Goal: Complete application form: Complete application form

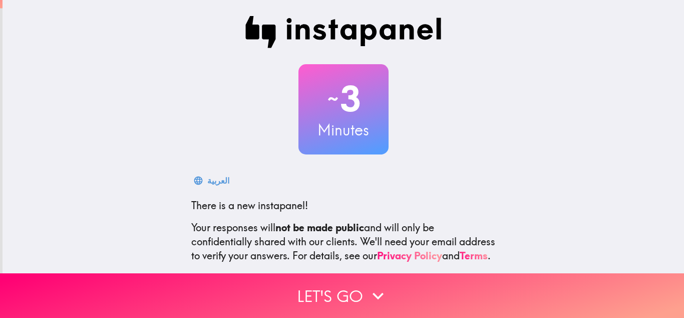
scroll to position [100, 0]
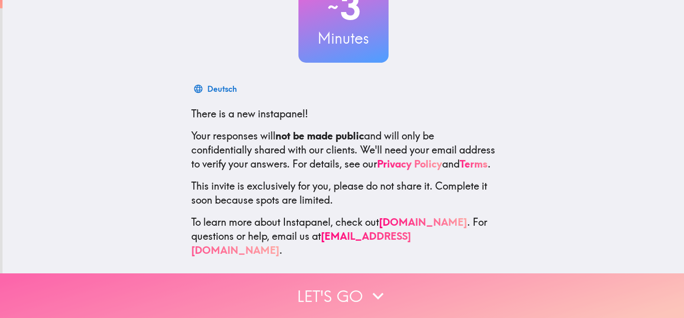
click at [372, 285] on icon "button" at bounding box center [378, 296] width 22 height 22
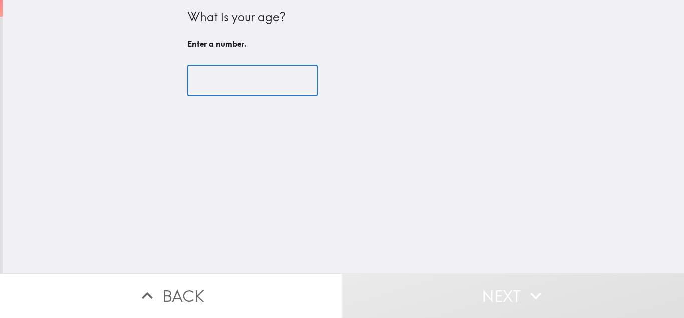
click at [285, 81] on input "number" at bounding box center [252, 80] width 131 height 31
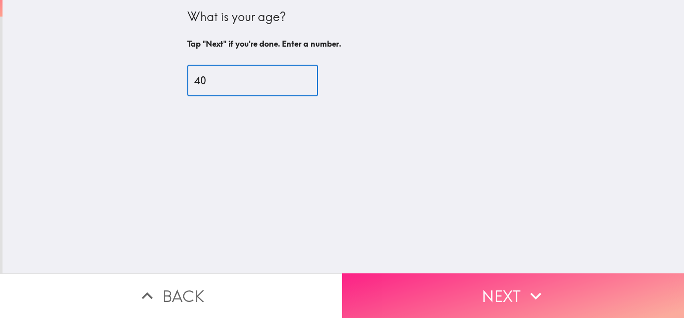
type input "40"
click at [450, 287] on button "Next" at bounding box center [513, 295] width 342 height 45
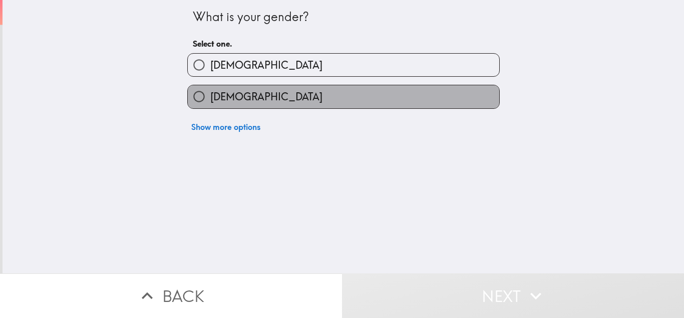
click at [301, 95] on label "[DEMOGRAPHIC_DATA]" at bounding box center [344, 96] width 312 height 23
click at [210, 95] on input "[DEMOGRAPHIC_DATA]" at bounding box center [199, 96] width 23 height 23
radio input "true"
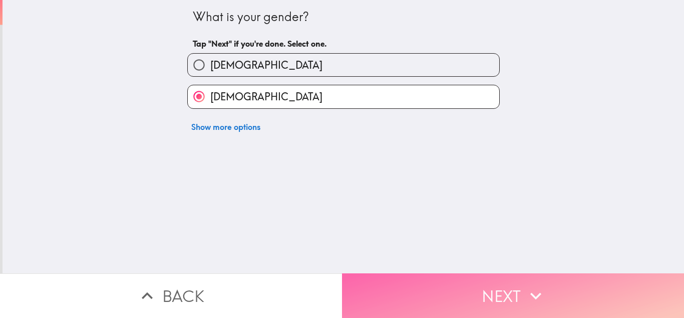
click at [436, 285] on button "Next" at bounding box center [513, 295] width 342 height 45
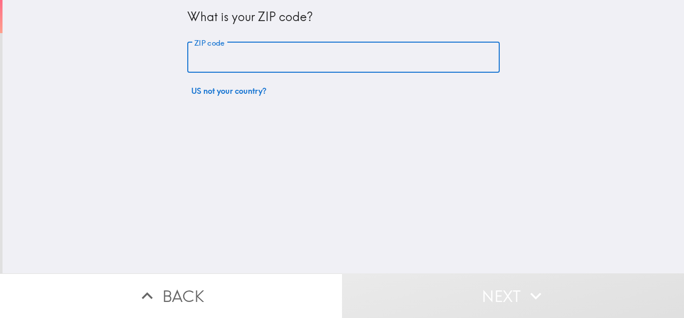
click at [342, 62] on input "ZIP code" at bounding box center [343, 57] width 313 height 31
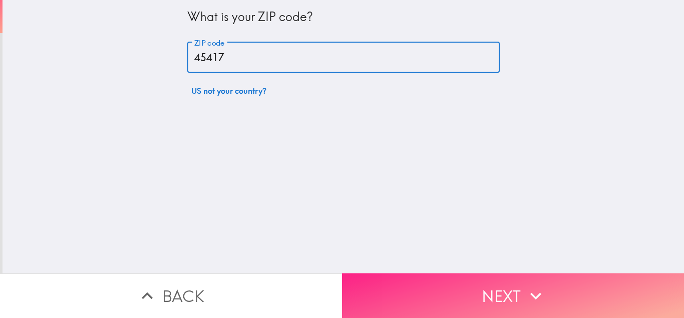
type input "45417"
click at [476, 286] on button "Next" at bounding box center [513, 295] width 342 height 45
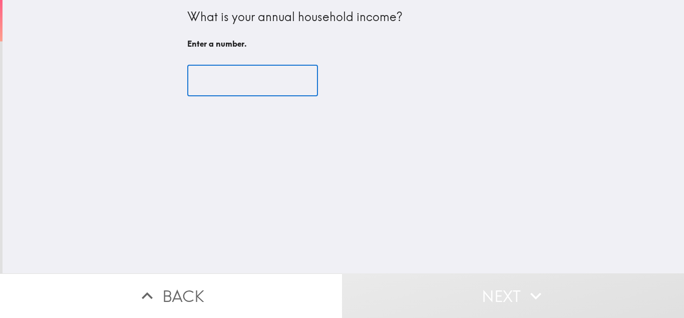
click at [302, 89] on input "number" at bounding box center [252, 80] width 131 height 31
click at [266, 81] on input "number" at bounding box center [252, 80] width 131 height 31
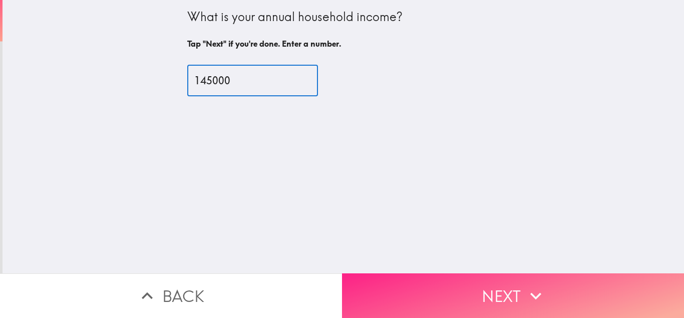
type input "145000"
click at [386, 299] on button "Next" at bounding box center [513, 295] width 342 height 45
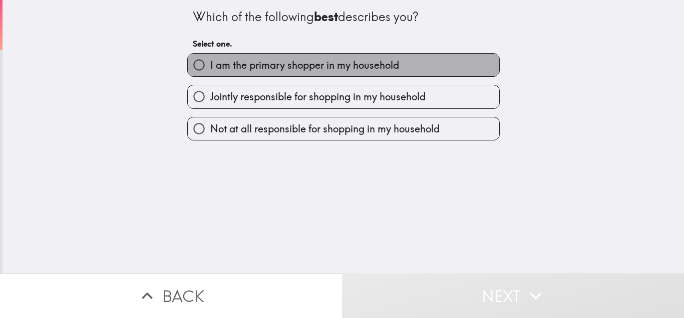
click at [311, 71] on span "I am the primary shopper in my household" at bounding box center [304, 65] width 189 height 14
click at [210, 71] on input "I am the primary shopper in my household" at bounding box center [199, 65] width 23 height 23
radio input "true"
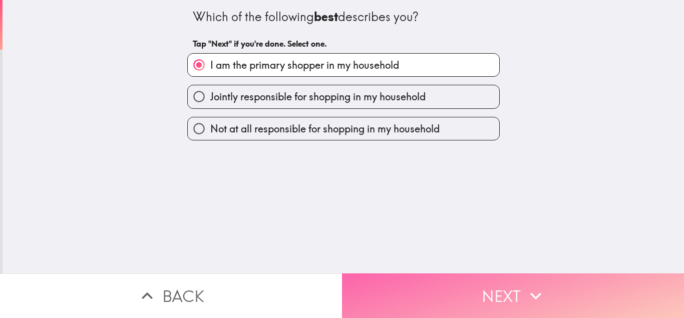
click at [410, 290] on button "Next" at bounding box center [513, 295] width 342 height 45
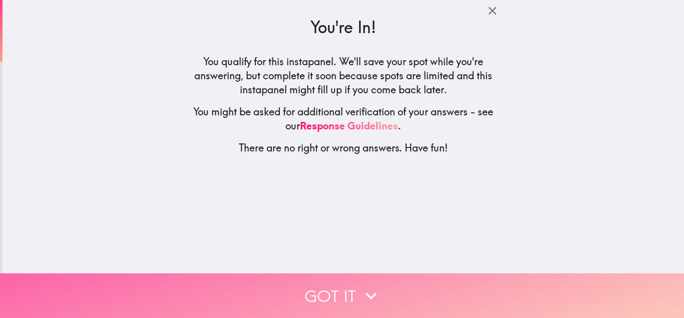
click at [364, 292] on icon "button" at bounding box center [371, 296] width 22 height 22
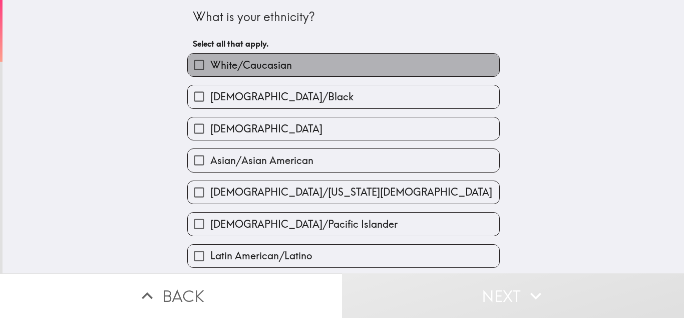
click at [367, 61] on label "White/Caucasian" at bounding box center [344, 65] width 312 height 23
click at [210, 61] on input "White/Caucasian" at bounding box center [199, 65] width 23 height 23
checkbox input "true"
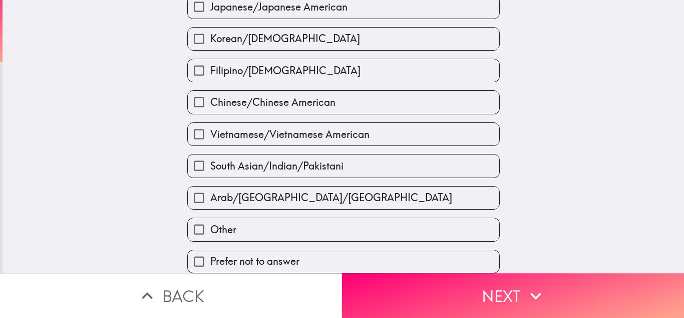
scroll to position [384, 0]
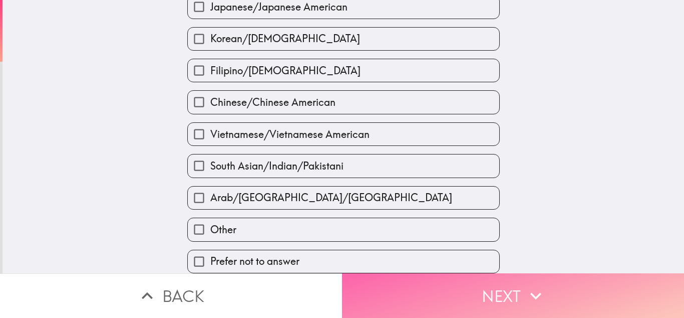
click at [582, 297] on button "Next" at bounding box center [513, 295] width 342 height 45
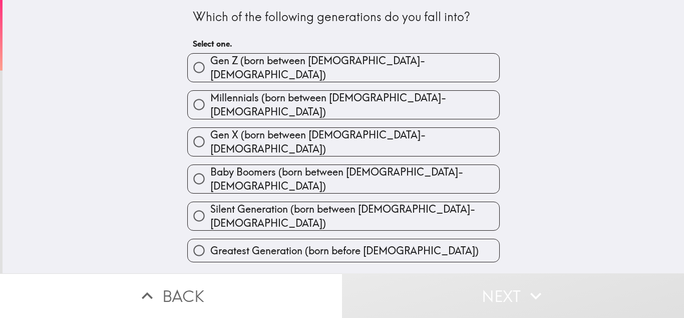
click at [454, 102] on label "Millennials (born between [DEMOGRAPHIC_DATA]-[DEMOGRAPHIC_DATA])" at bounding box center [344, 105] width 312 height 28
click at [210, 102] on input "Millennials (born between [DEMOGRAPHIC_DATA]-[DEMOGRAPHIC_DATA])" at bounding box center [199, 104] width 23 height 23
radio input "true"
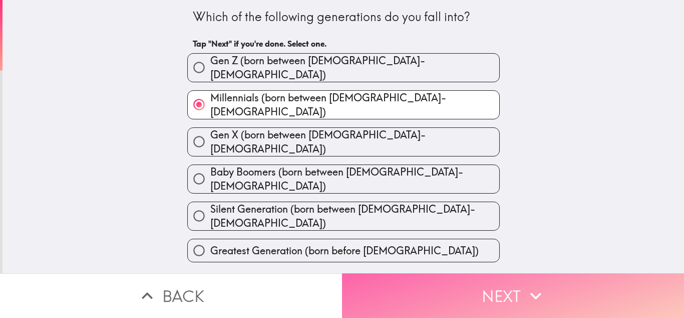
click at [516, 286] on button "Next" at bounding box center [513, 295] width 342 height 45
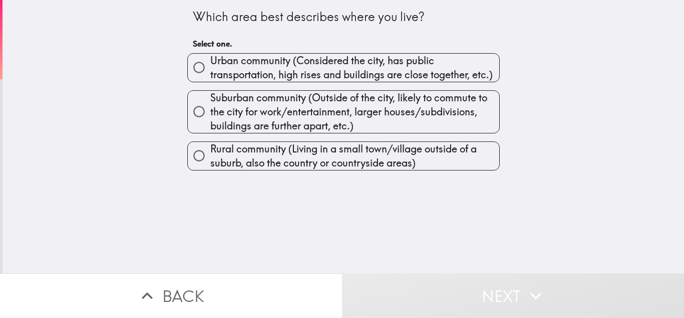
click at [320, 72] on span "Urban community (Considered the city, has public transportation, high rises and…" at bounding box center [354, 68] width 289 height 28
click at [210, 72] on input "Urban community (Considered the city, has public transportation, high rises and…" at bounding box center [199, 67] width 23 height 23
radio input "true"
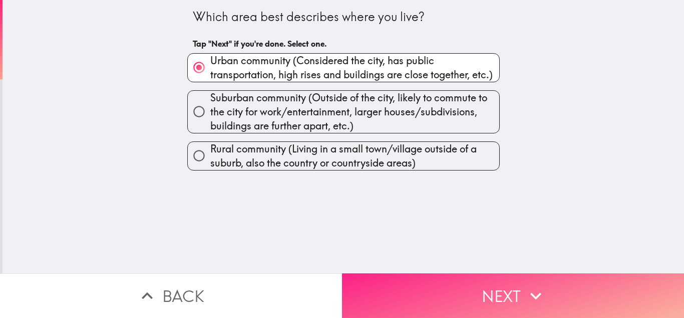
click at [465, 277] on button "Next" at bounding box center [513, 295] width 342 height 45
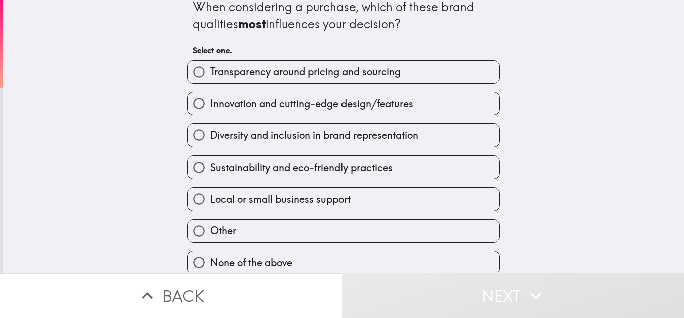
scroll to position [20, 0]
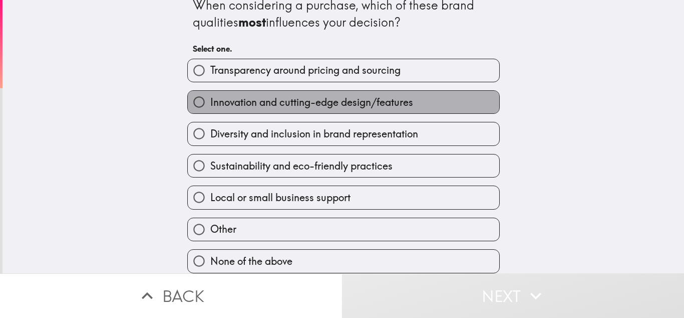
click at [449, 100] on label "Innovation and cutting-edge design/features" at bounding box center [344, 102] width 312 height 23
click at [210, 100] on input "Innovation and cutting-edge design/features" at bounding box center [199, 102] width 23 height 23
radio input "true"
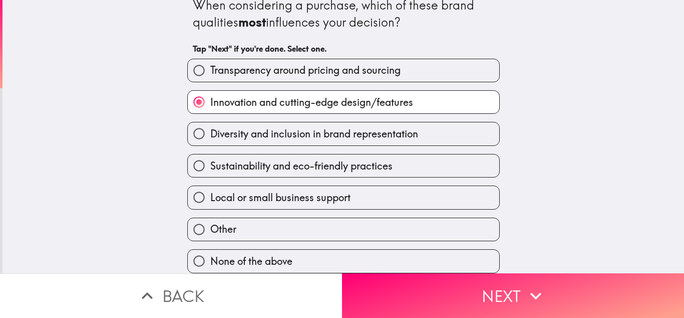
click at [675, 138] on main "When considering a purchase, which of these brand qualities most influences you…" at bounding box center [342, 159] width 684 height 318
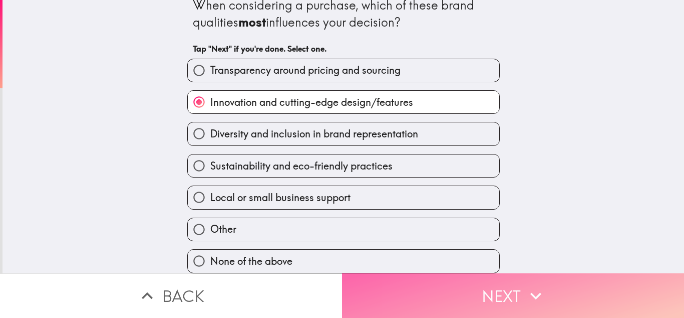
click at [525, 285] on icon "button" at bounding box center [536, 296] width 22 height 22
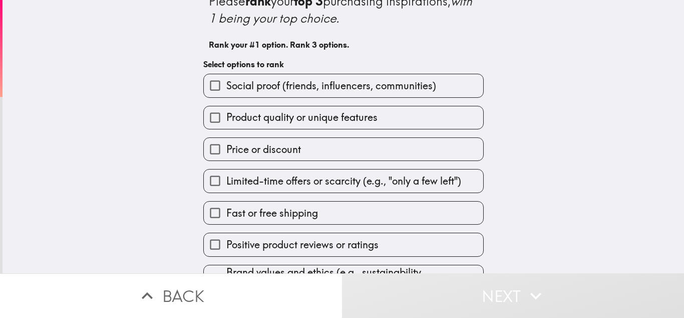
scroll to position [78, 0]
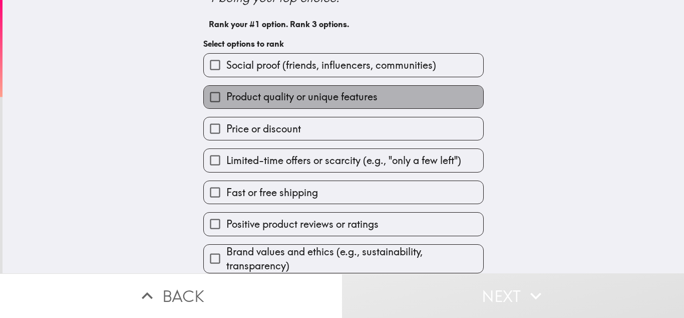
click at [415, 86] on label "Product quality or unique features" at bounding box center [344, 97] width 280 height 23
click at [226, 86] on input "Product quality or unique features" at bounding box center [215, 97] width 23 height 23
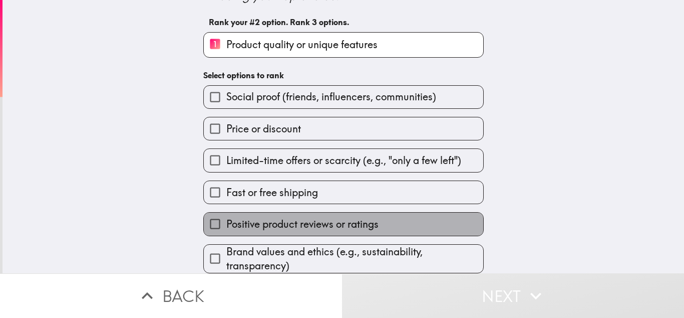
click at [328, 218] on span "Positive product reviews or ratings" at bounding box center [302, 224] width 152 height 14
click at [226, 218] on input "Positive product reviews or ratings" at bounding box center [215, 223] width 23 height 23
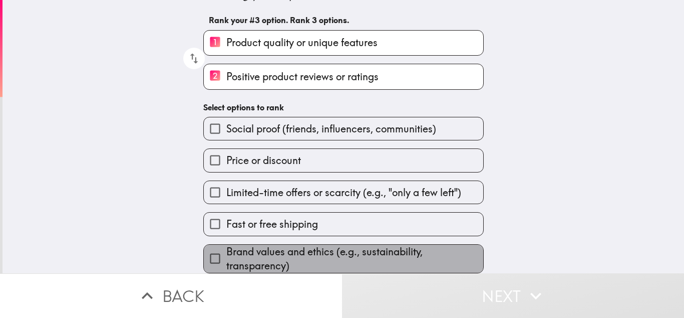
click at [316, 248] on span "Brand values and ethics (e.g., sustainability, transparency)" at bounding box center [354, 259] width 257 height 28
click at [226, 248] on input "Brand values and ethics (e.g., sustainability, transparency)" at bounding box center [215, 258] width 23 height 23
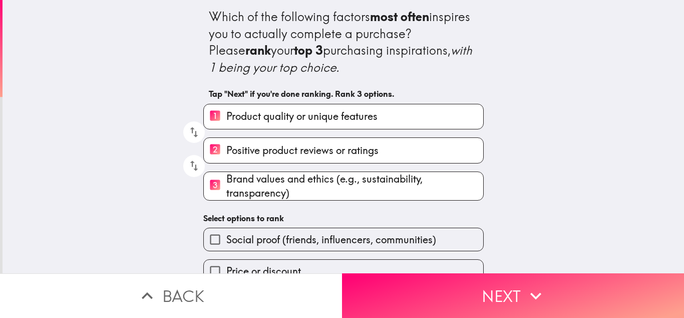
scroll to position [82, 0]
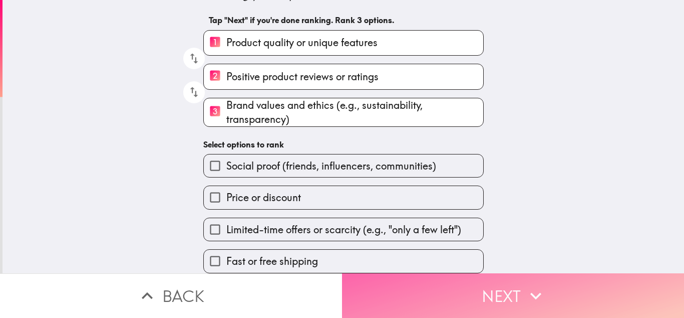
click at [565, 282] on button "Next" at bounding box center [513, 295] width 342 height 45
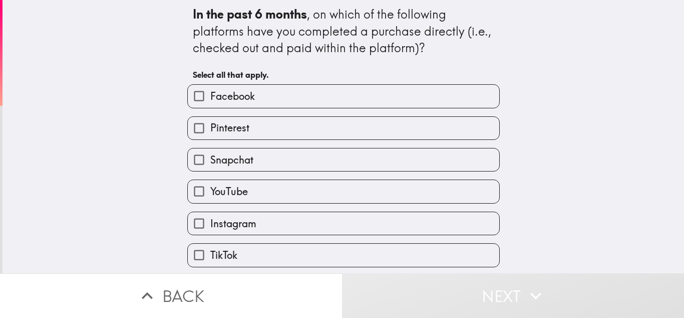
scroll to position [4, 0]
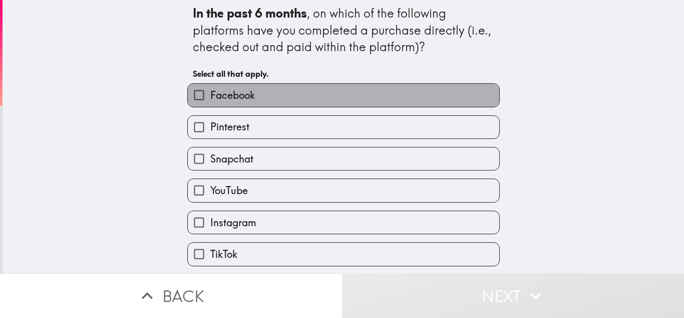
click at [441, 95] on label "Facebook" at bounding box center [344, 95] width 312 height 23
click at [210, 95] on input "Facebook" at bounding box center [199, 95] width 23 height 23
checkbox input "true"
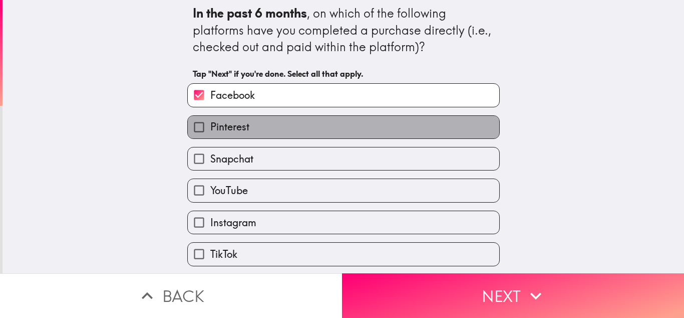
click at [393, 127] on label "Pinterest" at bounding box center [344, 127] width 312 height 23
click at [210, 127] on input "Pinterest" at bounding box center [199, 127] width 23 height 23
checkbox input "true"
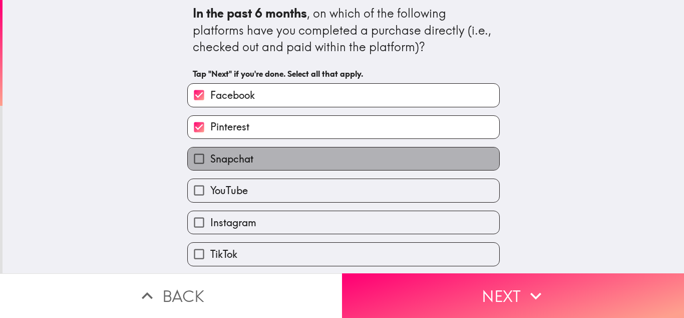
click at [383, 156] on label "Snapchat" at bounding box center [344, 158] width 312 height 23
click at [210, 156] on input "Snapchat" at bounding box center [199, 158] width 23 height 23
checkbox input "true"
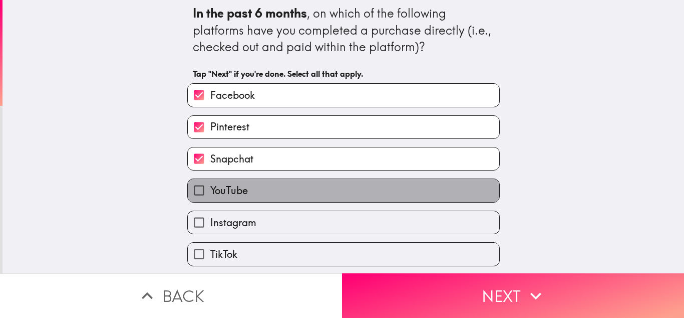
click at [366, 195] on label "YouTube" at bounding box center [344, 190] width 312 height 23
click at [210, 195] on input "YouTube" at bounding box center [199, 190] width 23 height 23
checkbox input "true"
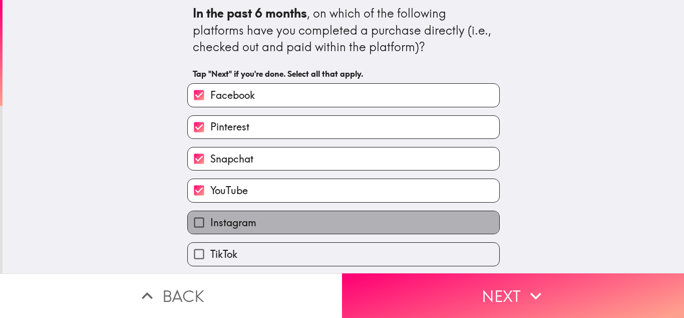
click at [355, 222] on label "Instagram" at bounding box center [344, 222] width 312 height 23
click at [210, 222] on input "Instagram" at bounding box center [199, 222] width 23 height 23
checkbox input "true"
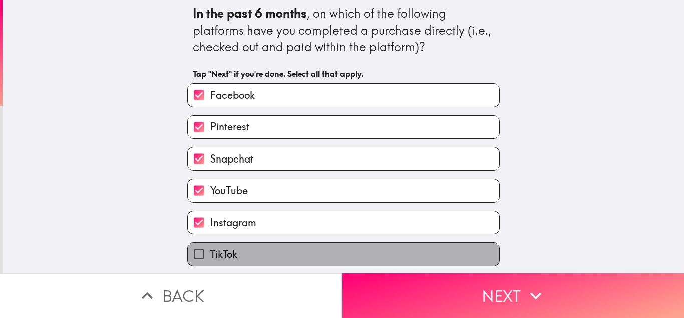
click at [350, 249] on label "TikTok" at bounding box center [344, 254] width 312 height 23
click at [210, 249] on input "TikTok" at bounding box center [199, 254] width 23 height 23
checkbox input "true"
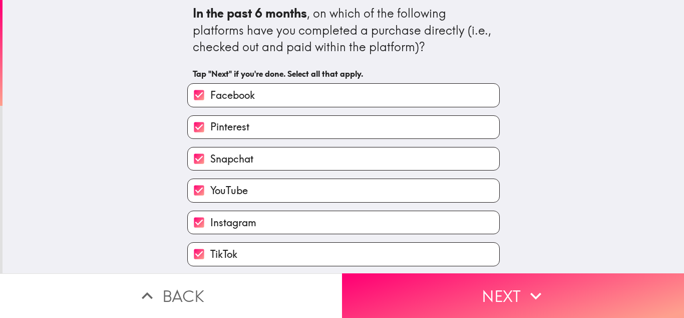
scroll to position [37, 0]
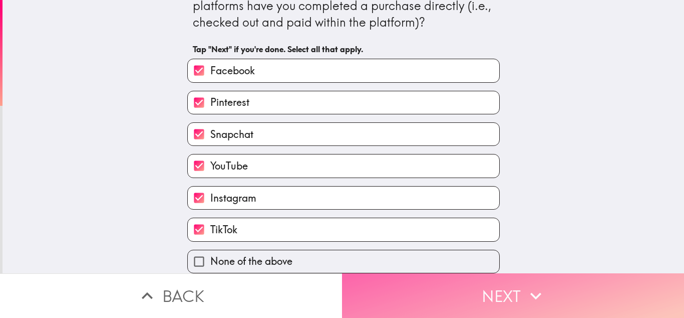
click at [518, 287] on button "Next" at bounding box center [513, 295] width 342 height 45
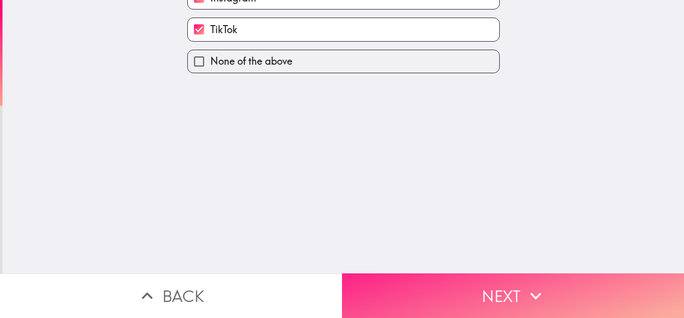
scroll to position [0, 0]
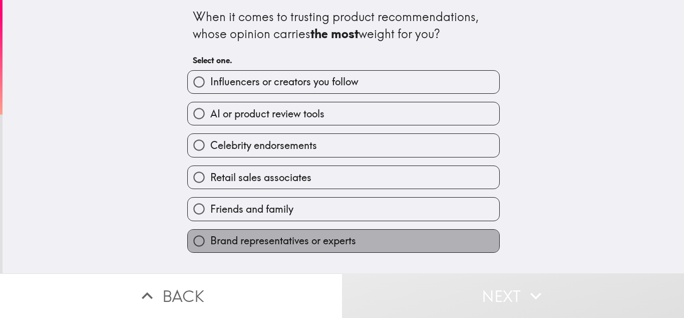
click at [324, 242] on span "Brand representatives or experts" at bounding box center [283, 240] width 146 height 14
click at [210, 242] on input "Brand representatives or experts" at bounding box center [199, 240] width 23 height 23
radio input "true"
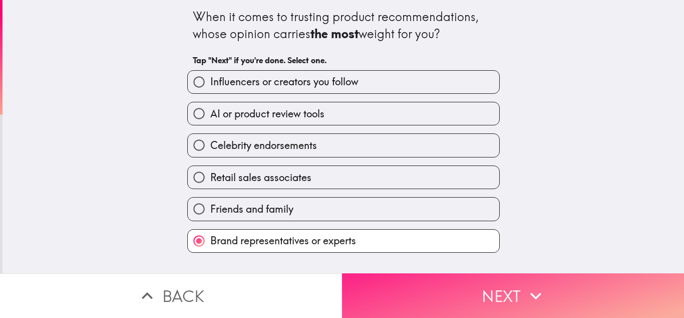
click at [379, 278] on button "Next" at bounding box center [513, 295] width 342 height 45
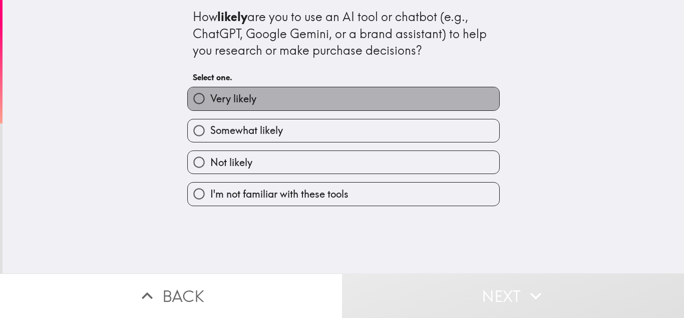
click at [466, 100] on label "Very likely" at bounding box center [344, 98] width 312 height 23
click at [210, 100] on input "Very likely" at bounding box center [199, 98] width 23 height 23
radio input "true"
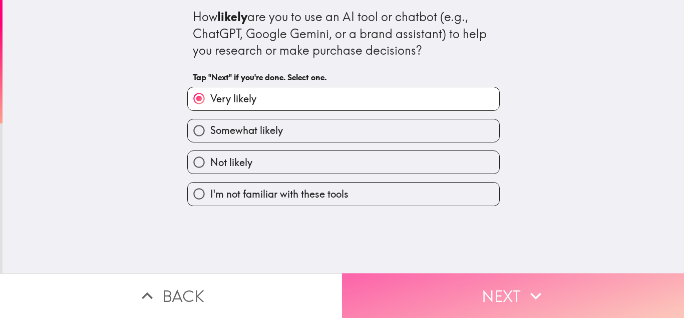
click at [496, 287] on button "Next" at bounding box center [513, 295] width 342 height 45
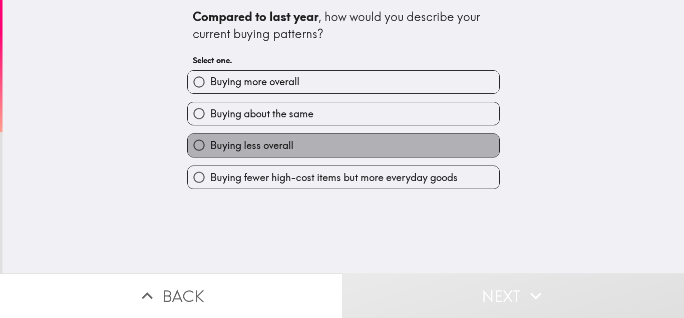
click at [469, 141] on label "Buying less overall" at bounding box center [344, 145] width 312 height 23
click at [210, 141] on input "Buying less overall" at bounding box center [199, 145] width 23 height 23
radio input "true"
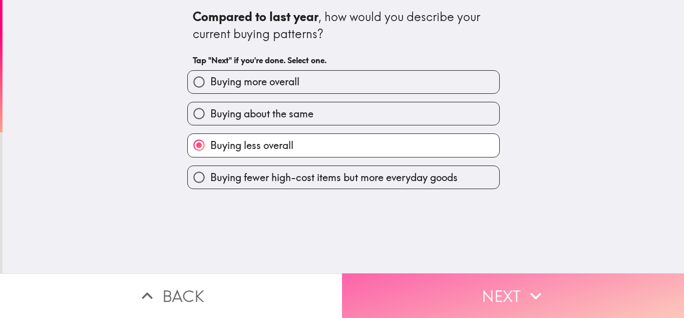
click at [507, 275] on button "Next" at bounding box center [513, 295] width 342 height 45
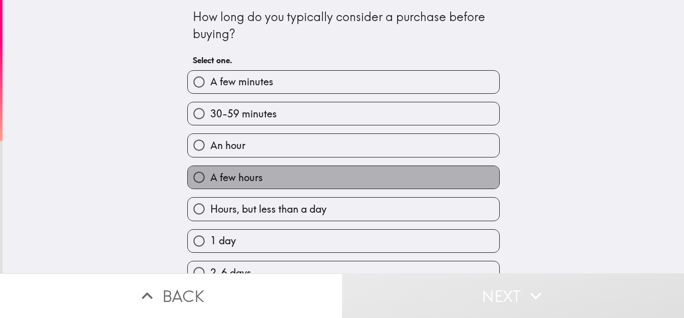
click at [375, 175] on label "A few hours" at bounding box center [344, 177] width 312 height 23
click at [210, 175] on input "A few hours" at bounding box center [199, 177] width 23 height 23
radio input "true"
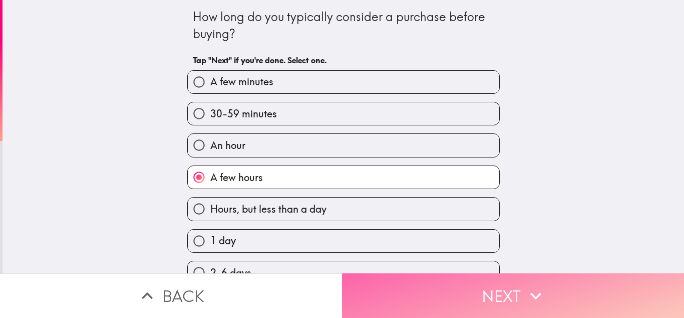
click at [487, 288] on button "Next" at bounding box center [513, 295] width 342 height 45
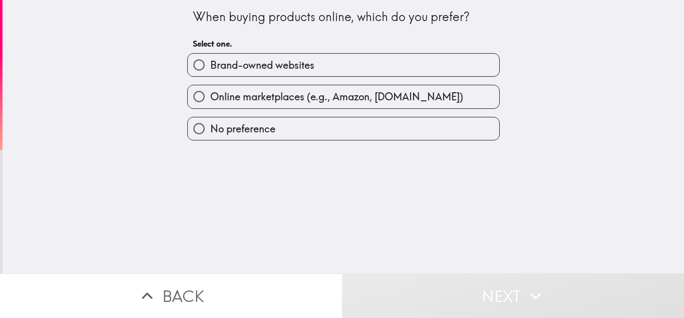
click at [475, 100] on label "Online marketplaces (e.g., Amazon, [DOMAIN_NAME])" at bounding box center [344, 96] width 312 height 23
click at [210, 100] on input "Online marketplaces (e.g., Amazon, [DOMAIN_NAME])" at bounding box center [199, 96] width 23 height 23
radio input "true"
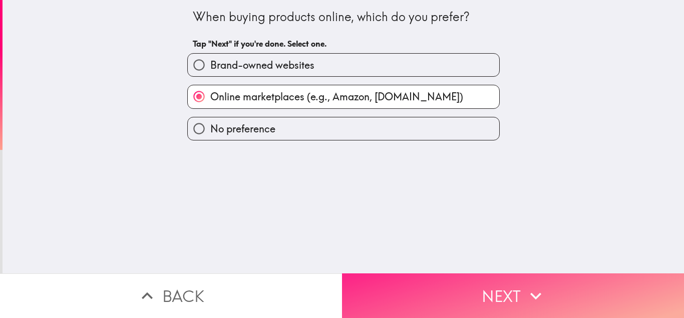
click at [508, 288] on button "Next" at bounding box center [513, 295] width 342 height 45
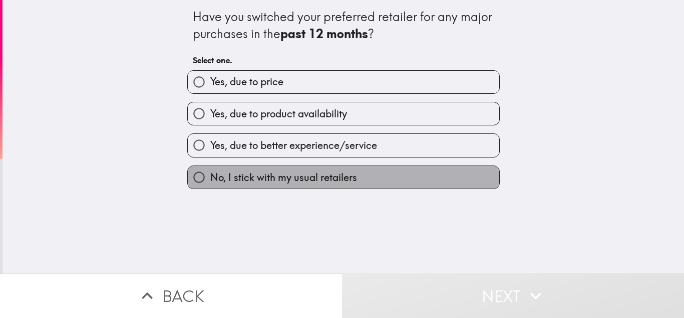
click at [406, 179] on label "No, I stick with my usual retailers" at bounding box center [344, 177] width 312 height 23
click at [210, 179] on input "No, I stick with my usual retailers" at bounding box center [199, 177] width 23 height 23
radio input "true"
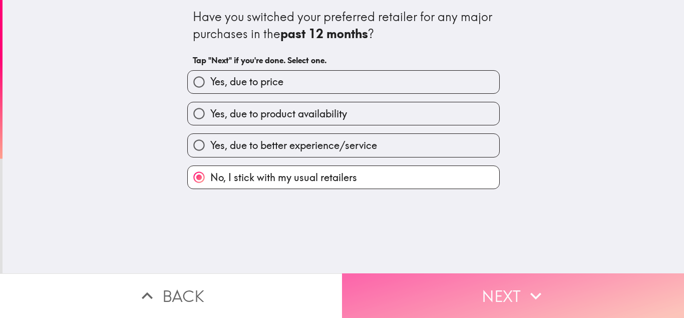
click at [442, 277] on button "Next" at bounding box center [513, 295] width 342 height 45
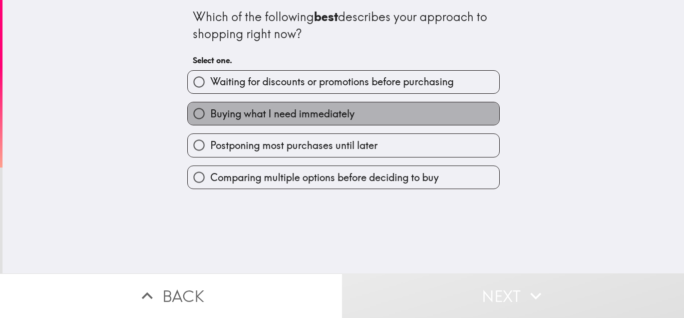
click at [465, 112] on label "Buying what I need immediately" at bounding box center [344, 113] width 312 height 23
click at [210, 112] on input "Buying what I need immediately" at bounding box center [199, 113] width 23 height 23
radio input "true"
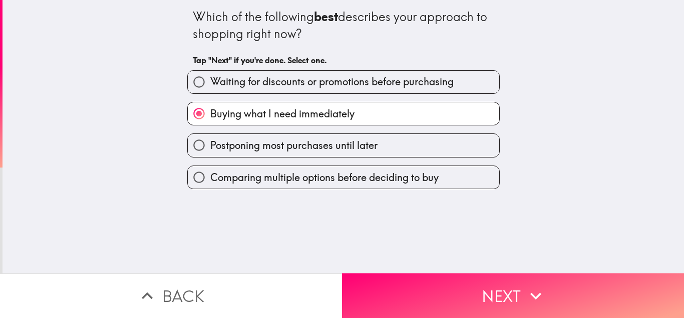
click at [420, 181] on span "Comparing multiple options before deciding to buy" at bounding box center [324, 177] width 228 height 14
click at [210, 181] on input "Comparing multiple options before deciding to buy" at bounding box center [199, 177] width 23 height 23
radio input "true"
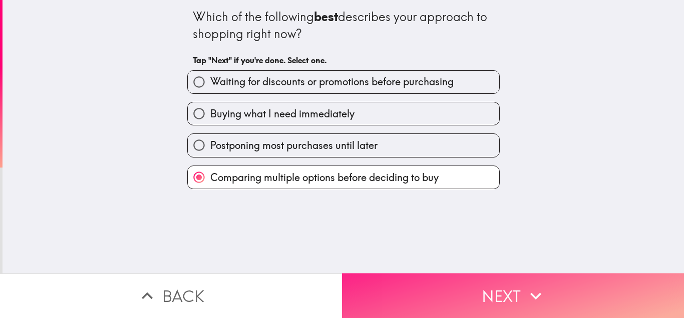
click at [423, 273] on button "Next" at bounding box center [513, 295] width 342 height 45
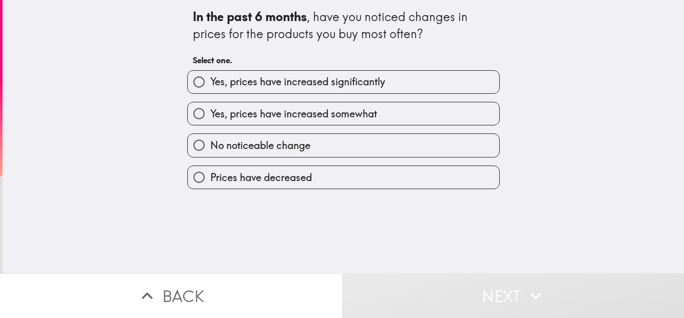
click at [388, 117] on label "Yes, prices have increased somewhat" at bounding box center [344, 113] width 312 height 23
click at [210, 117] on input "Yes, prices have increased somewhat" at bounding box center [199, 113] width 23 height 23
radio input "true"
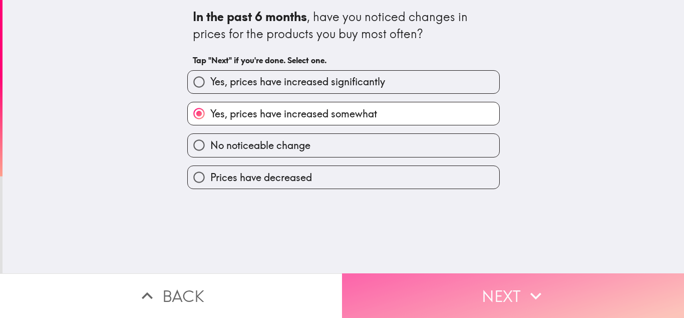
click at [441, 287] on button "Next" at bounding box center [513, 295] width 342 height 45
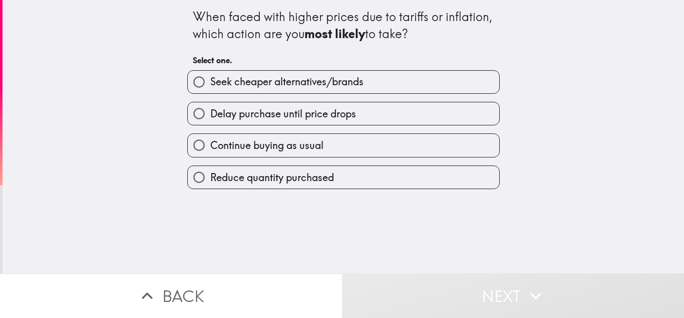
click at [402, 83] on label "Seek cheaper alternatives/brands" at bounding box center [344, 82] width 312 height 23
click at [210, 83] on input "Seek cheaper alternatives/brands" at bounding box center [199, 82] width 23 height 23
radio input "true"
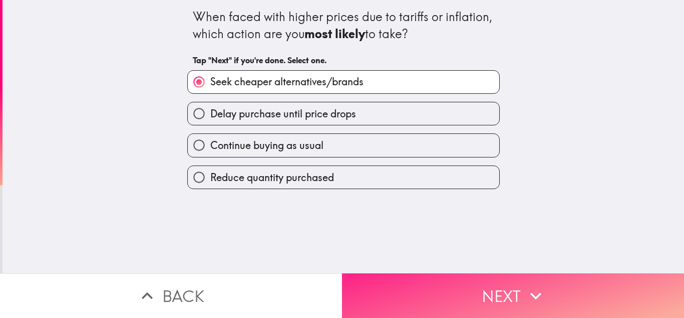
click at [436, 291] on button "Next" at bounding box center [513, 295] width 342 height 45
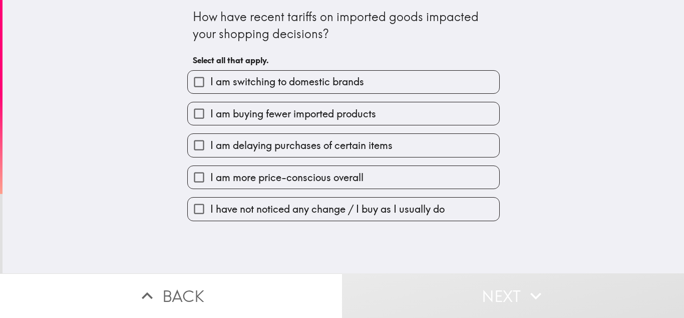
click at [407, 79] on label "I am switching to domestic brands" at bounding box center [344, 82] width 312 height 23
click at [210, 79] on input "I am switching to domestic brands" at bounding box center [199, 82] width 23 height 23
checkbox input "true"
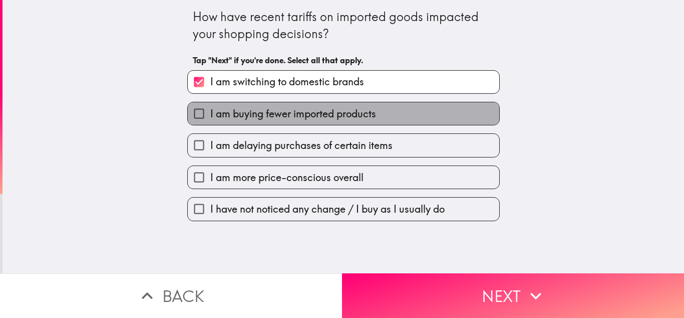
click at [394, 113] on label "I am buying fewer imported products" at bounding box center [344, 113] width 312 height 23
click at [210, 113] on input "I am buying fewer imported products" at bounding box center [199, 113] width 23 height 23
checkbox input "true"
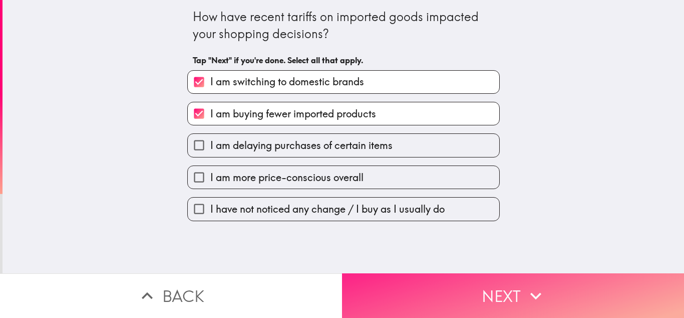
click at [431, 286] on button "Next" at bounding box center [513, 295] width 342 height 45
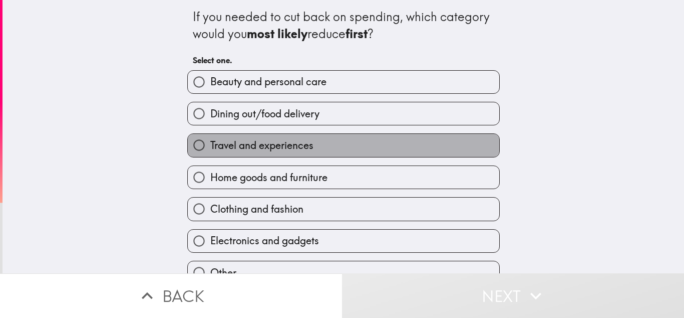
click at [352, 142] on label "Travel and experiences" at bounding box center [344, 145] width 312 height 23
click at [210, 142] on input "Travel and experiences" at bounding box center [199, 145] width 23 height 23
radio input "true"
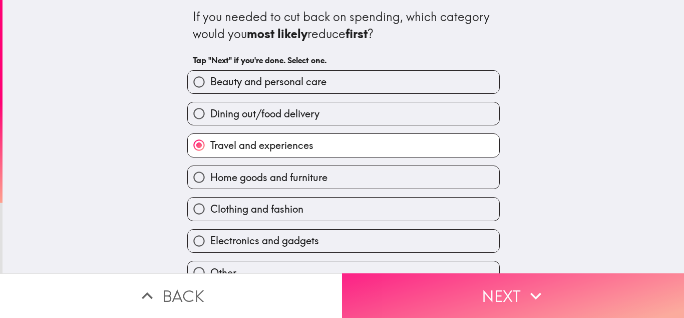
click at [382, 281] on button "Next" at bounding box center [513, 295] width 342 height 45
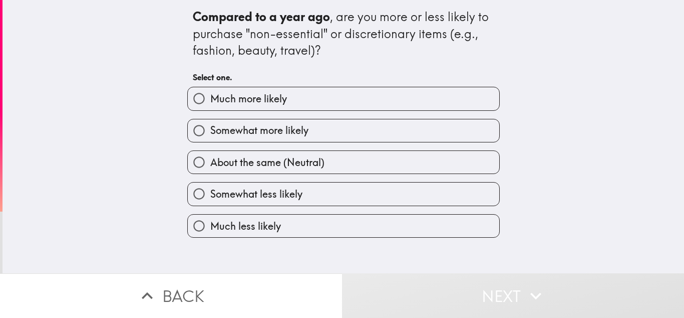
click at [346, 194] on label "Somewhat less likely" at bounding box center [344, 193] width 312 height 23
click at [210, 194] on input "Somewhat less likely" at bounding box center [199, 193] width 23 height 23
radio input "true"
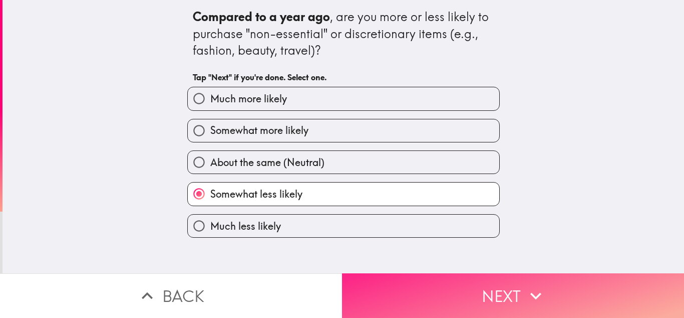
click at [447, 276] on button "Next" at bounding box center [513, 295] width 342 height 45
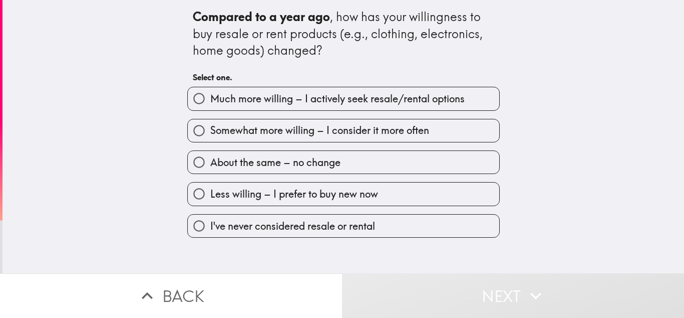
click at [419, 98] on span "Much more willing – I actively seek resale/rental options" at bounding box center [337, 99] width 255 height 14
click at [210, 98] on input "Much more willing – I actively seek resale/rental options" at bounding box center [199, 98] width 23 height 23
radio input "true"
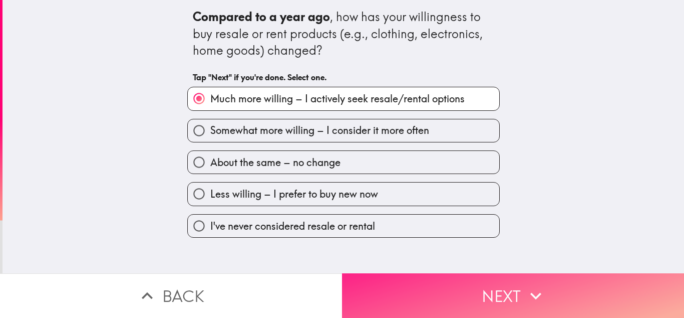
click at [471, 279] on button "Next" at bounding box center [513, 295] width 342 height 45
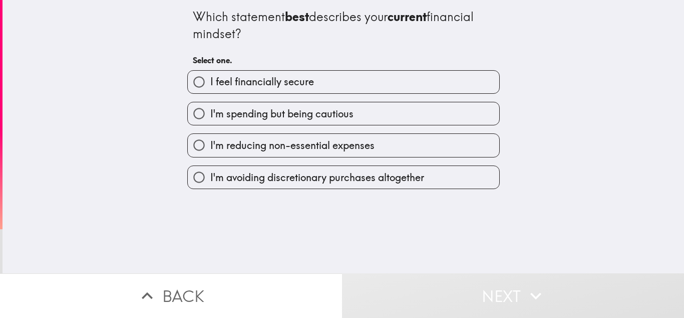
click at [355, 109] on label "I'm spending but being cautious" at bounding box center [344, 113] width 312 height 23
click at [210, 109] on input "I'm spending but being cautious" at bounding box center [199, 113] width 23 height 23
radio input "true"
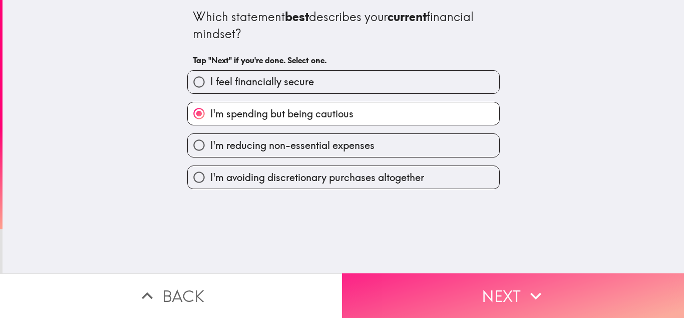
click at [410, 292] on button "Next" at bounding box center [513, 295] width 342 height 45
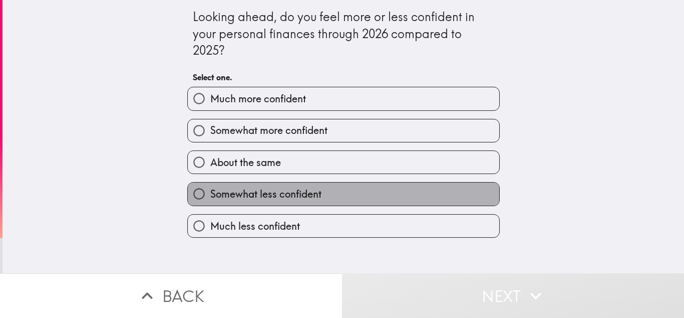
click at [350, 187] on label "Somewhat less confident" at bounding box center [344, 193] width 312 height 23
click at [210, 187] on input "Somewhat less confident" at bounding box center [199, 193] width 23 height 23
radio input "true"
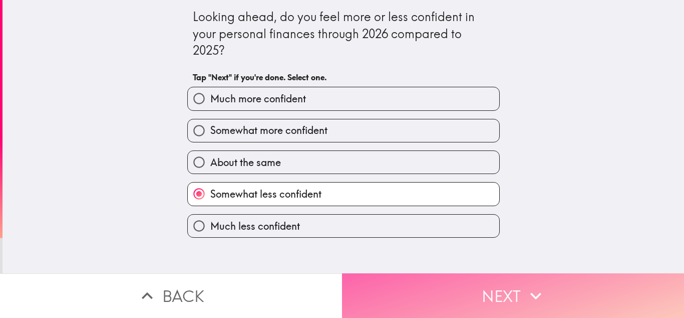
click at [476, 295] on button "Next" at bounding box center [513, 295] width 342 height 45
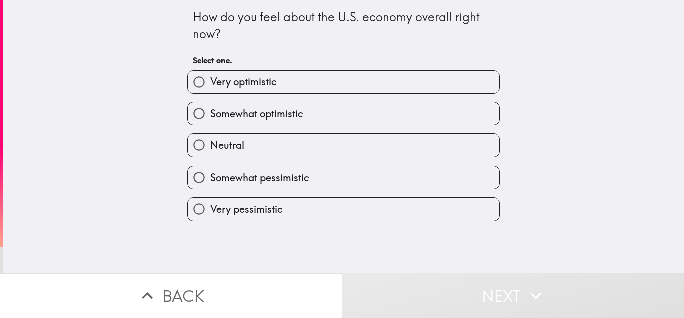
click at [388, 172] on label "Somewhat pessimistic" at bounding box center [344, 177] width 312 height 23
click at [210, 172] on input "Somewhat pessimistic" at bounding box center [199, 177] width 23 height 23
radio input "true"
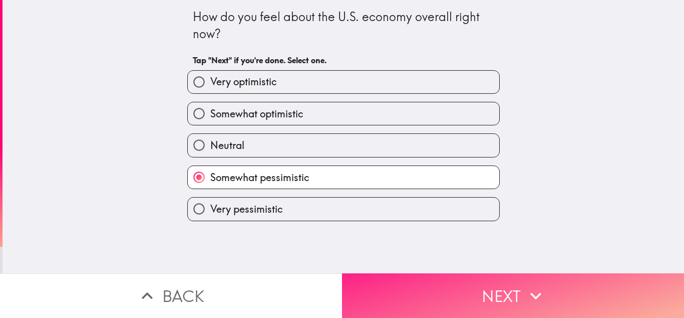
click at [421, 285] on button "Next" at bounding box center [513, 295] width 342 height 45
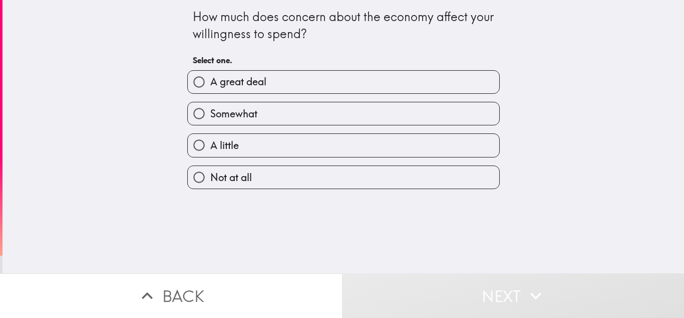
click at [385, 148] on label "A little" at bounding box center [344, 145] width 312 height 23
click at [210, 148] on input "A little" at bounding box center [199, 145] width 23 height 23
radio input "true"
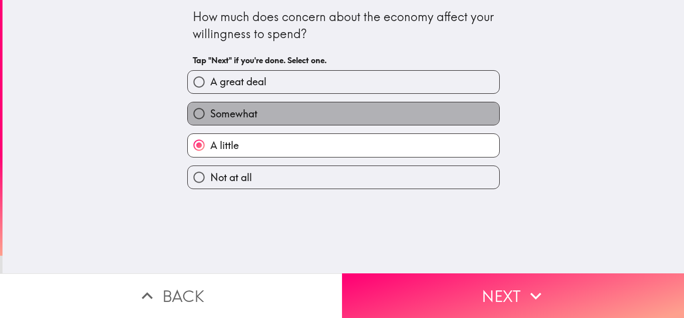
click at [375, 118] on label "Somewhat" at bounding box center [344, 113] width 312 height 23
click at [210, 118] on input "Somewhat" at bounding box center [199, 113] width 23 height 23
radio input "true"
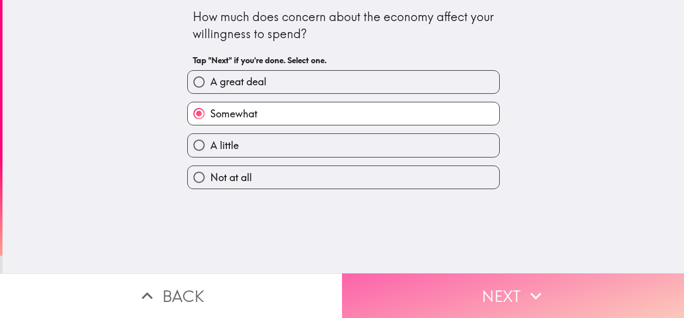
click at [429, 296] on button "Next" at bounding box center [513, 295] width 342 height 45
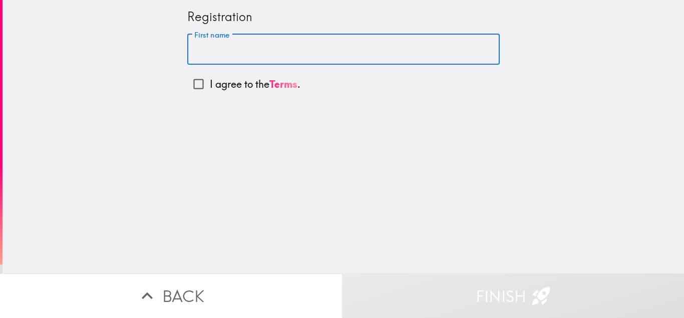
click at [277, 49] on input "First name" at bounding box center [343, 49] width 313 height 31
type input "[PERSON_NAME]"
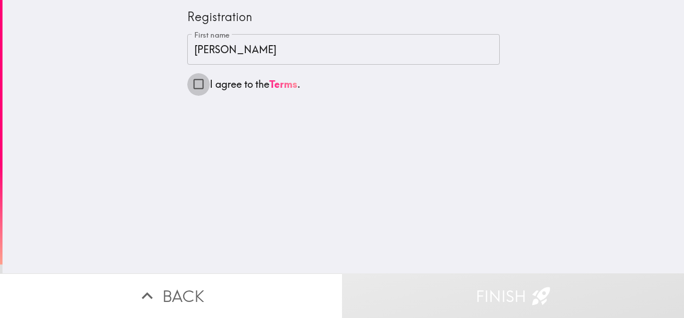
click at [192, 85] on input "I agree to the Terms ." at bounding box center [198, 84] width 23 height 23
checkbox input "true"
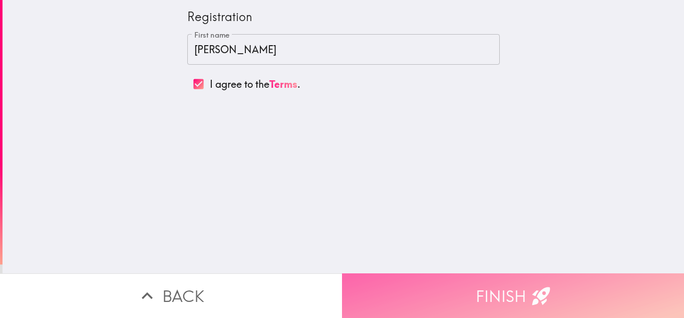
click at [412, 283] on button "Finish" at bounding box center [513, 295] width 342 height 45
